Goal: Task Accomplishment & Management: Manage account settings

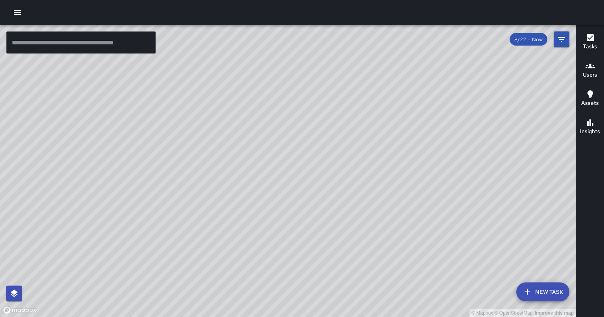
click at [17, 14] on icon "button" at bounding box center [17, 12] width 7 height 5
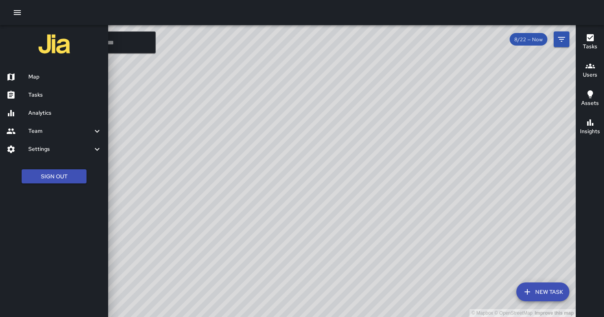
click at [59, 99] on link "Tasks" at bounding box center [54, 95] width 108 height 18
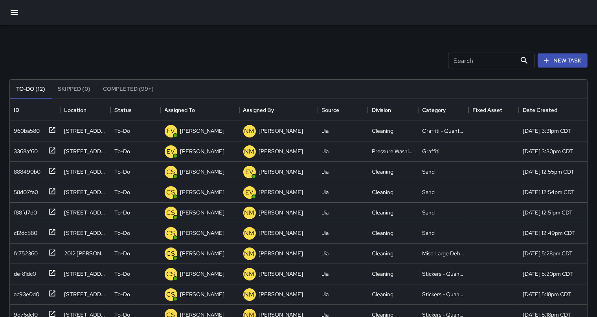
click at [137, 91] on button "Completed (99+)" at bounding box center [128, 89] width 63 height 19
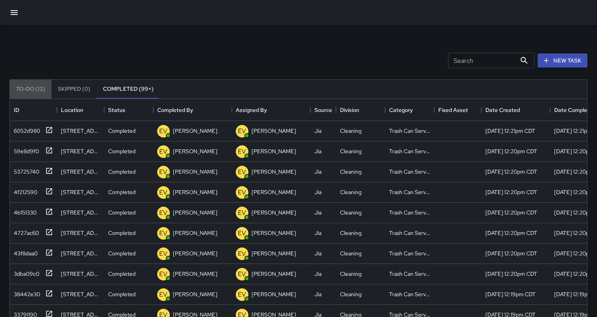
click at [33, 87] on button "To-Do (12)" at bounding box center [31, 89] width 42 height 19
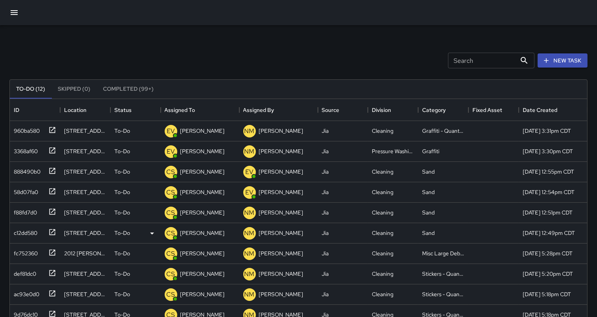
scroll to position [147, 0]
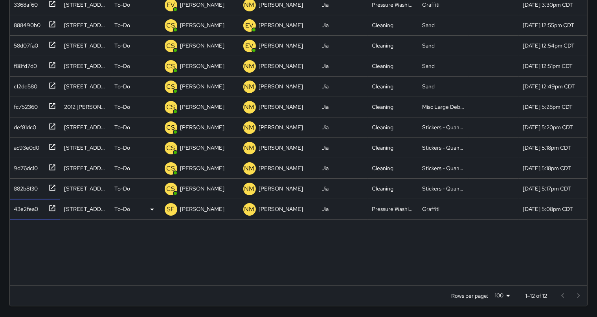
click at [50, 206] on icon at bounding box center [52, 208] width 6 height 6
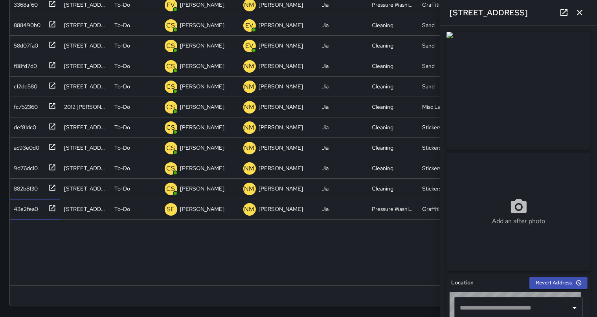
type input "**********"
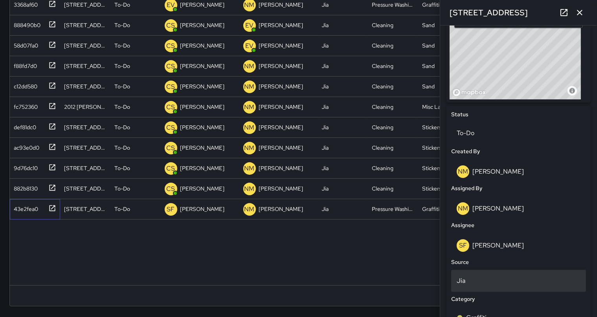
scroll to position [297, 0]
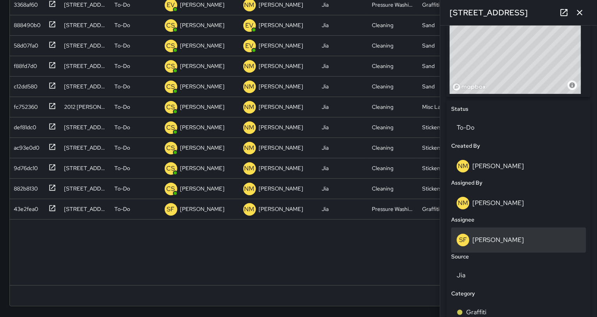
click at [473, 239] on p "[PERSON_NAME]" at bounding box center [497, 240] width 51 height 8
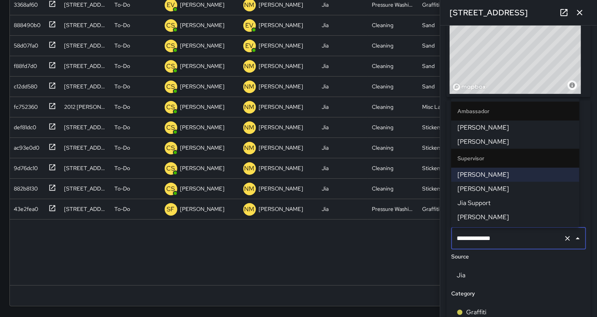
click at [491, 215] on span "[PERSON_NAME]" at bounding box center [515, 217] width 116 height 9
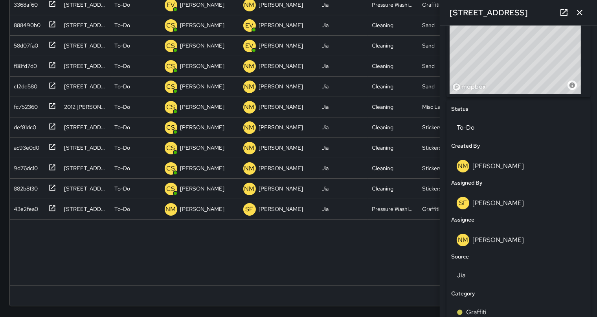
click at [324, 254] on div "960ba580 [STREET_ADDRESS] To-Do EV [PERSON_NAME] NM [PERSON_NAME] Jia Cleaning …" at bounding box center [299, 129] width 578 height 311
click at [580, 16] on icon "button" at bounding box center [579, 12] width 9 height 9
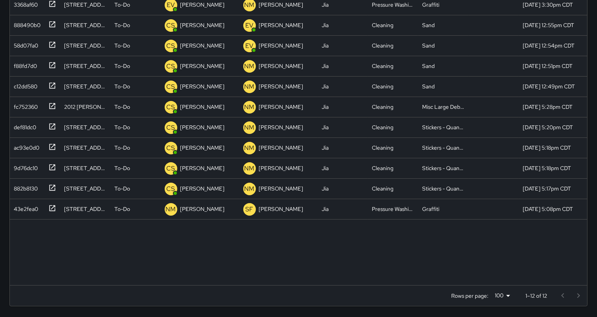
scroll to position [0, 0]
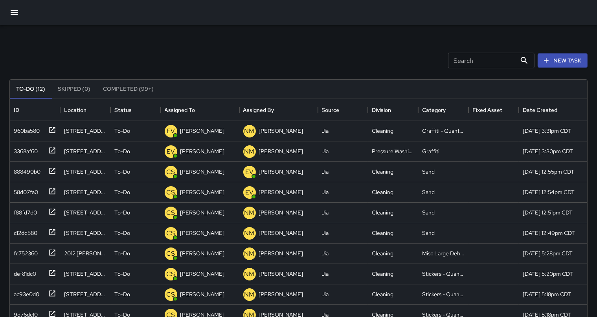
click at [119, 94] on button "Completed (99+)" at bounding box center [128, 89] width 63 height 19
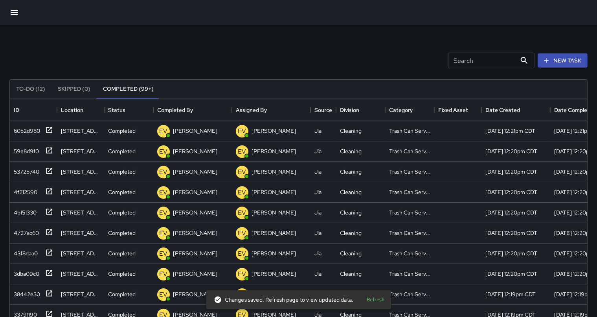
click at [20, 11] on button "button" at bounding box center [14, 12] width 19 height 19
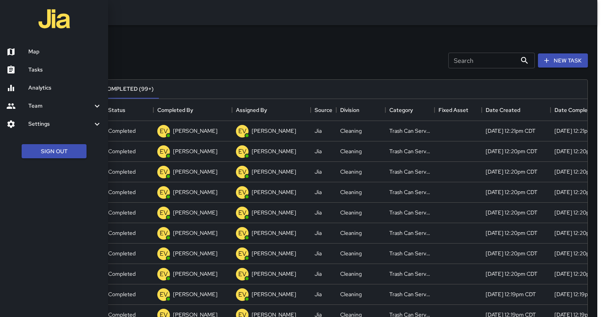
click at [51, 53] on h6 "Map" at bounding box center [64, 52] width 73 height 9
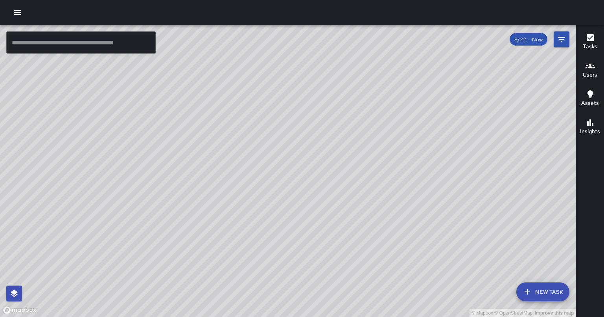
click at [527, 40] on span "8/22 — Now" at bounding box center [528, 39] width 38 height 7
click at [563, 39] on icon "Filters" at bounding box center [560, 39] width 9 height 9
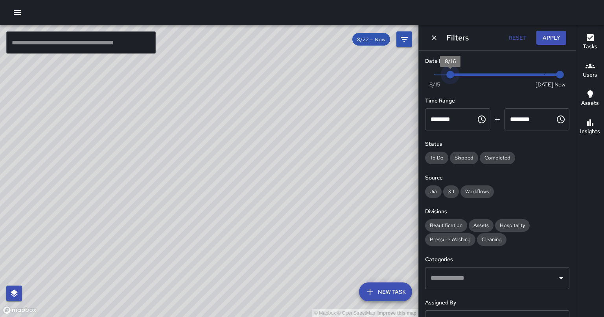
type input "*"
drag, startPoint x: 536, startPoint y: 73, endPoint x: 421, endPoint y: 78, distance: 114.9
click at [421, 78] on div "Date Range Now [DATE] [DATE] 2:19 pm Time Range ******** ​ ******** ​ Status To…" at bounding box center [496, 184] width 157 height 266
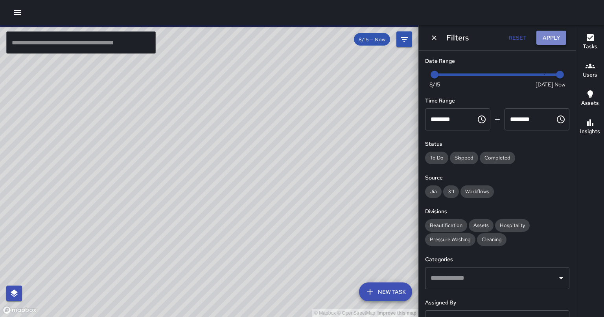
click at [560, 39] on button "Apply" at bounding box center [551, 38] width 30 height 15
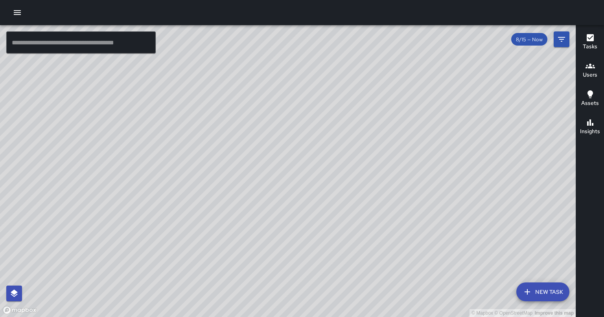
drag, startPoint x: 402, startPoint y: 234, endPoint x: 349, endPoint y: 173, distance: 80.3
click at [349, 173] on div "© Mapbox © OpenStreetMap Improve this map" at bounding box center [287, 171] width 575 height 292
